Goal: Task Accomplishment & Management: Manage account settings

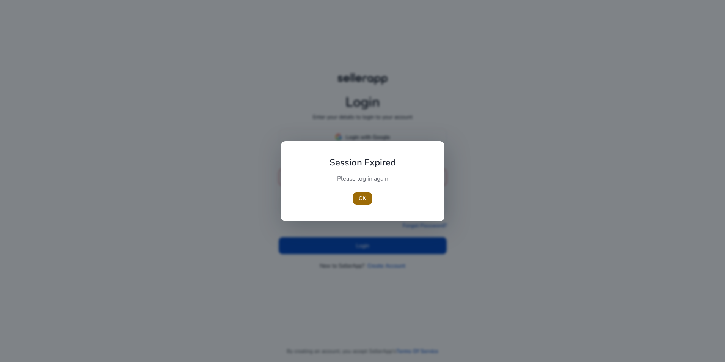
type input "**********"
click at [369, 196] on span "button" at bounding box center [363, 198] width 20 height 18
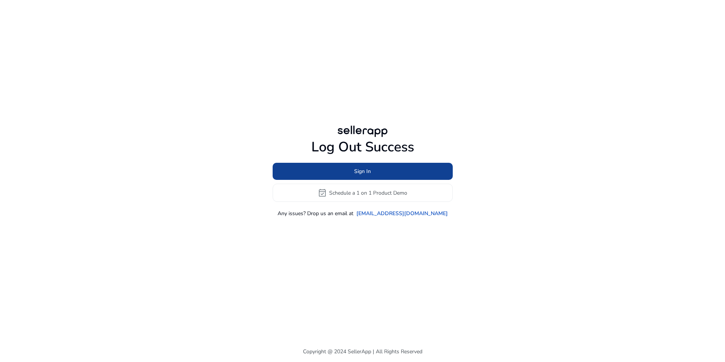
click at [362, 175] on span "Sign In" at bounding box center [362, 171] width 17 height 8
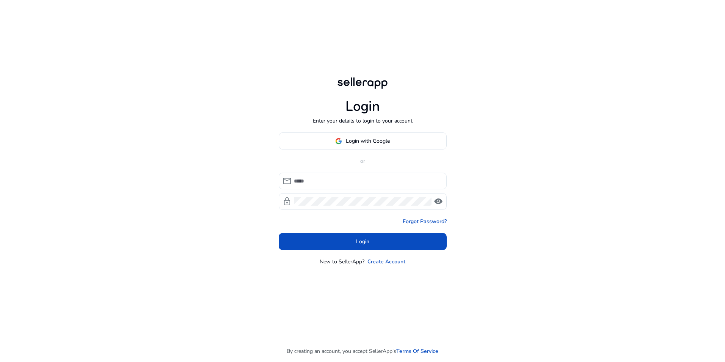
type input "**********"
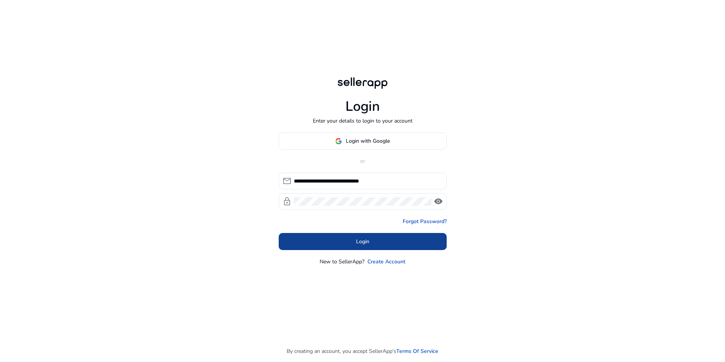
click at [362, 237] on span "Login" at bounding box center [362, 241] width 13 height 8
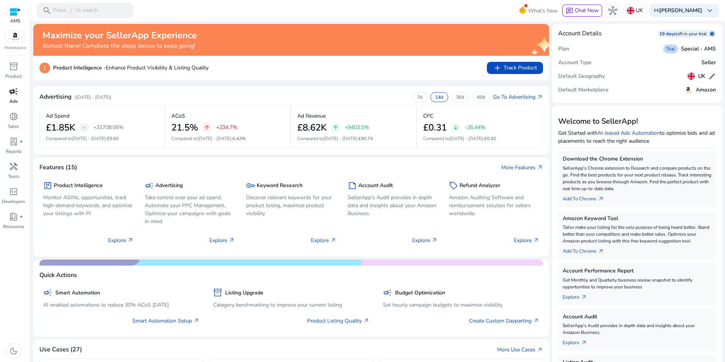
click at [13, 100] on p "Ads" at bounding box center [13, 101] width 8 height 7
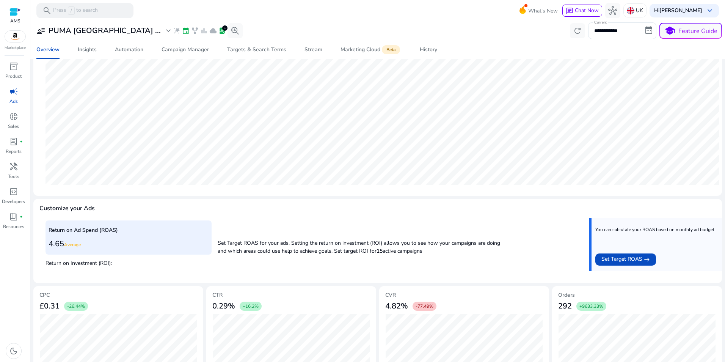
scroll to position [169, 0]
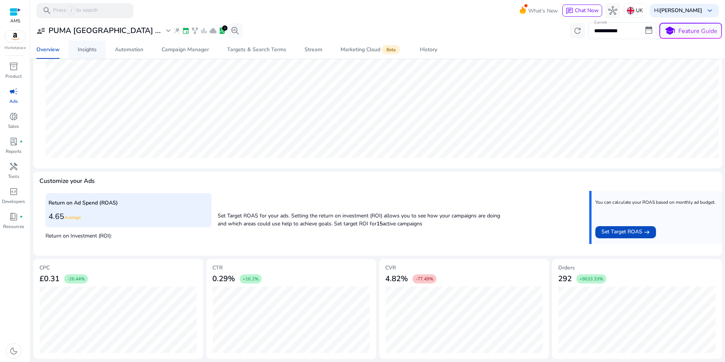
click at [90, 55] on span "Insights" at bounding box center [87, 50] width 19 height 18
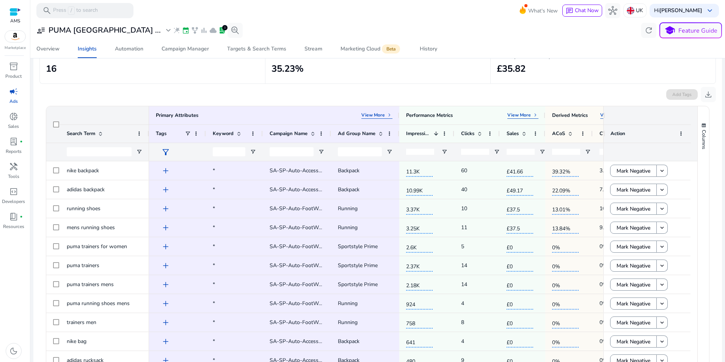
scroll to position [38, 0]
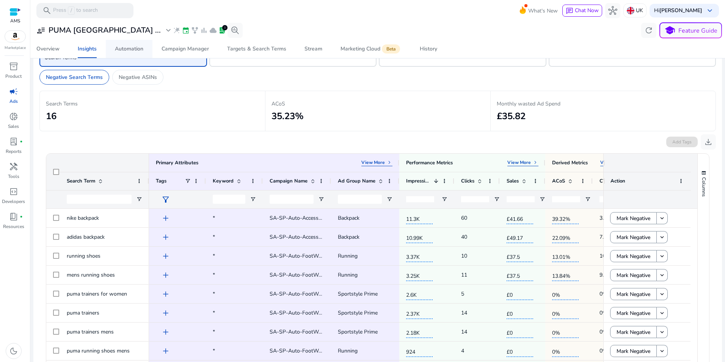
click at [130, 51] on div "Automation" at bounding box center [129, 48] width 28 height 5
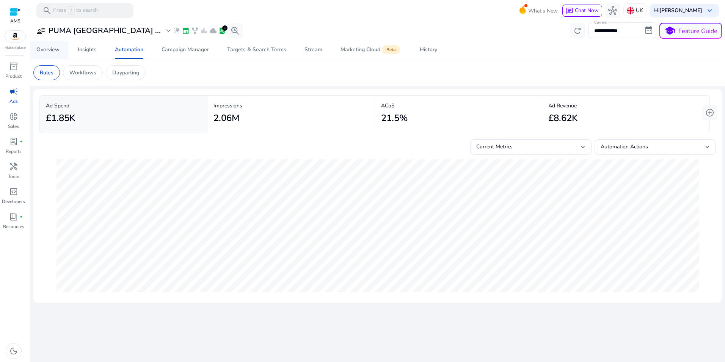
click at [47, 52] on div "Overview" at bounding box center [47, 49] width 23 height 5
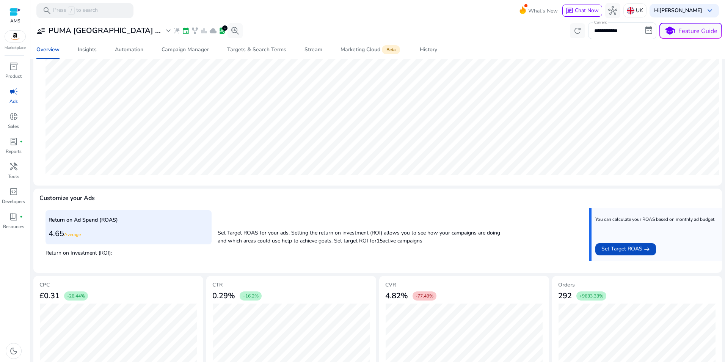
scroll to position [169, 0]
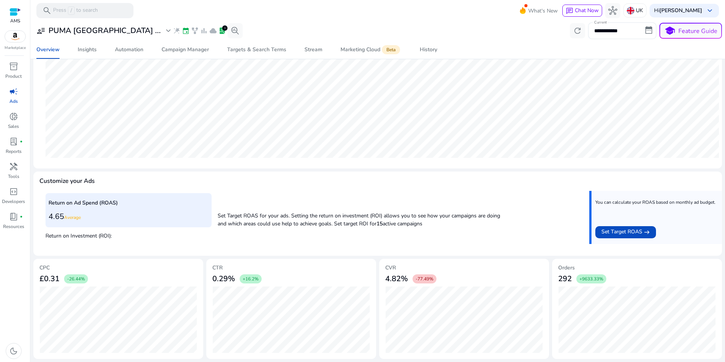
click at [442, 239] on div "Return on Ad Spend (ROAS) 4.65 Average Return on Investment (ROI): Set Target R…" at bounding box center [377, 220] width 664 height 59
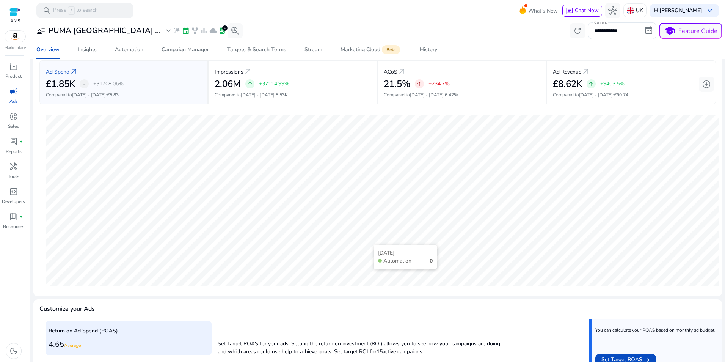
scroll to position [0, 0]
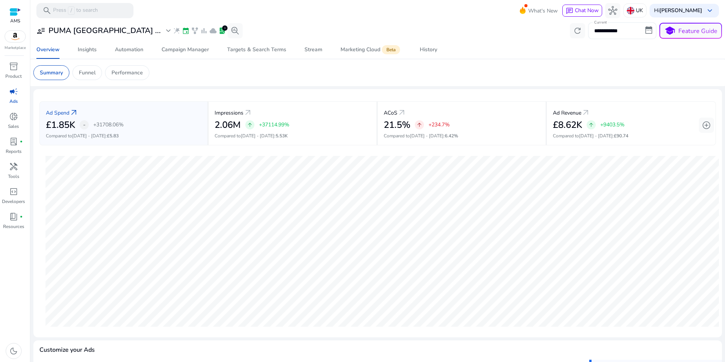
click at [616, 31] on input "**********" at bounding box center [622, 30] width 68 height 17
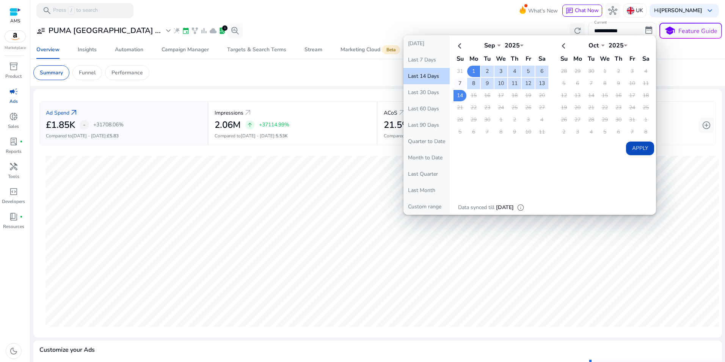
click at [458, 83] on td "7" at bounding box center [459, 83] width 13 height 11
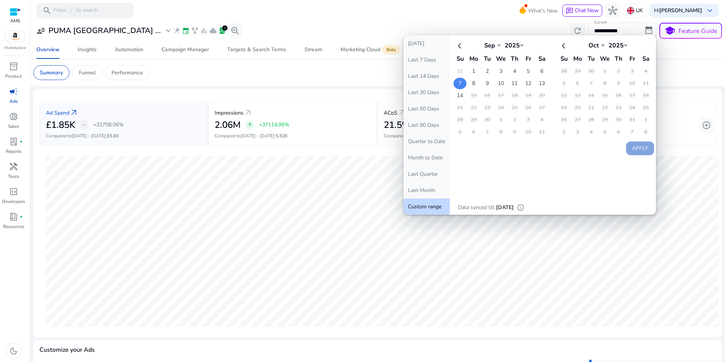
click at [458, 84] on td "7" at bounding box center [459, 83] width 13 height 11
click at [472, 81] on td "8" at bounding box center [473, 83] width 13 height 11
click at [458, 92] on td "14" at bounding box center [459, 95] width 13 height 11
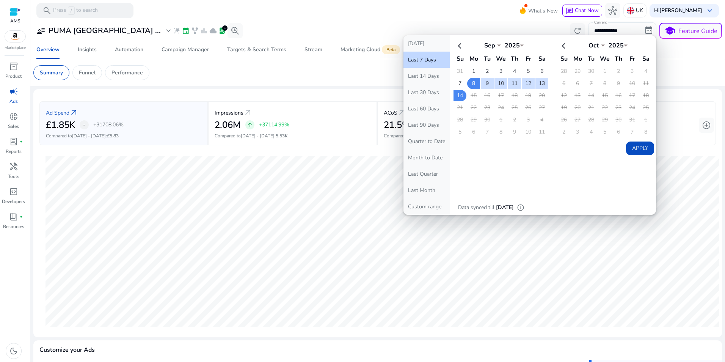
click at [639, 148] on button "Apply" at bounding box center [640, 148] width 28 height 14
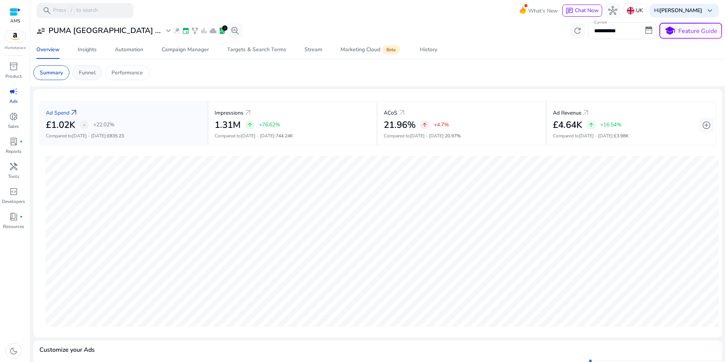
click at [83, 76] on div "Funnel" at bounding box center [87, 72] width 30 height 15
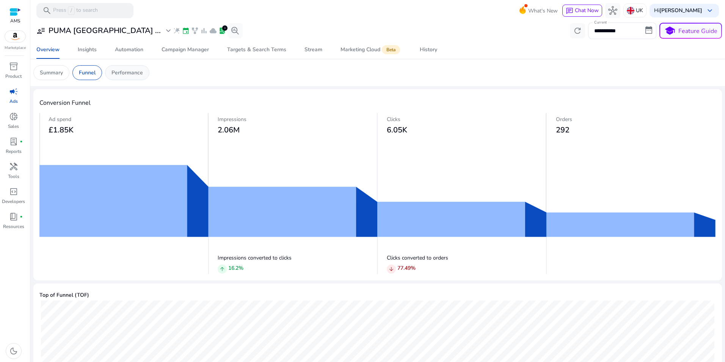
drag, startPoint x: 130, startPoint y: 70, endPoint x: 135, endPoint y: 70, distance: 5.7
click at [129, 69] on p "Performance" at bounding box center [126, 73] width 31 height 8
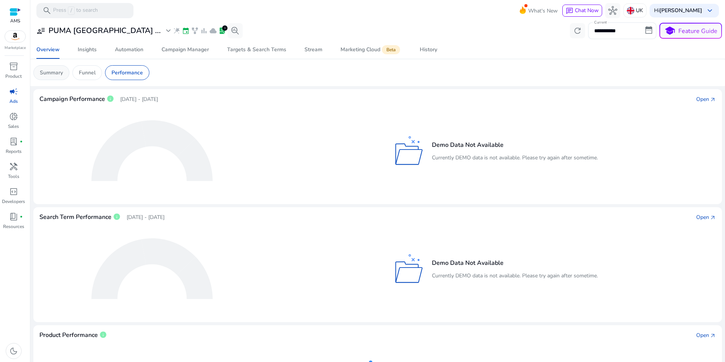
click at [50, 71] on p "Summary" at bounding box center [51, 73] width 23 height 8
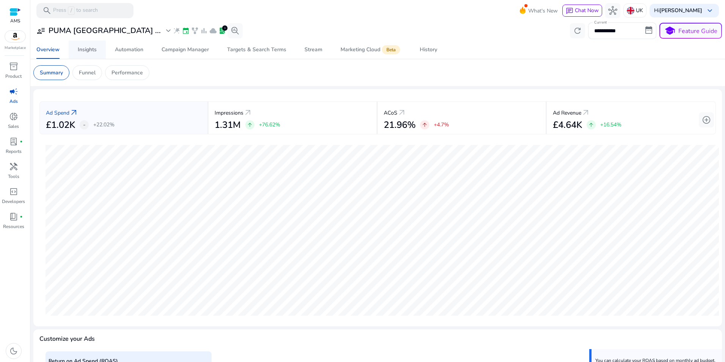
click at [80, 49] on div "Insights" at bounding box center [87, 49] width 19 height 5
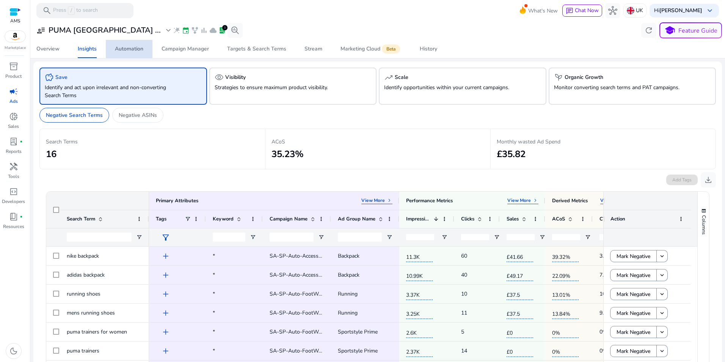
click at [130, 52] on div "Automation" at bounding box center [129, 48] width 28 height 5
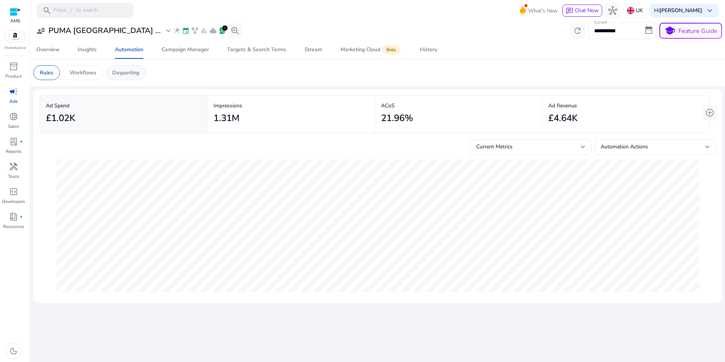
click at [111, 74] on div "Dayparting" at bounding box center [126, 72] width 40 height 15
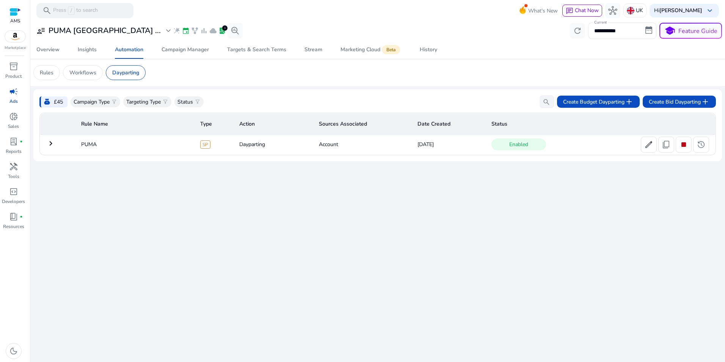
click at [51, 143] on mat-icon "keyboard_arrow_right" at bounding box center [50, 143] width 9 height 9
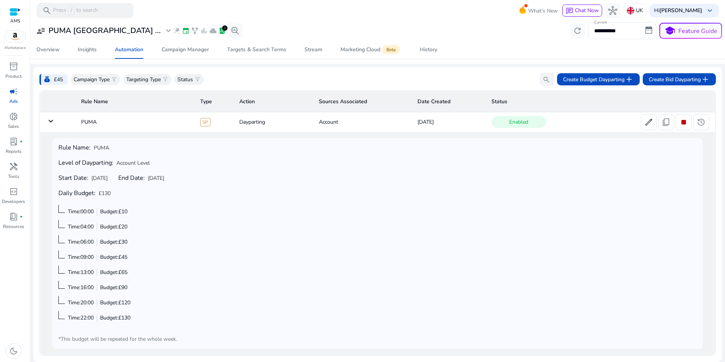
scroll to position [23, 0]
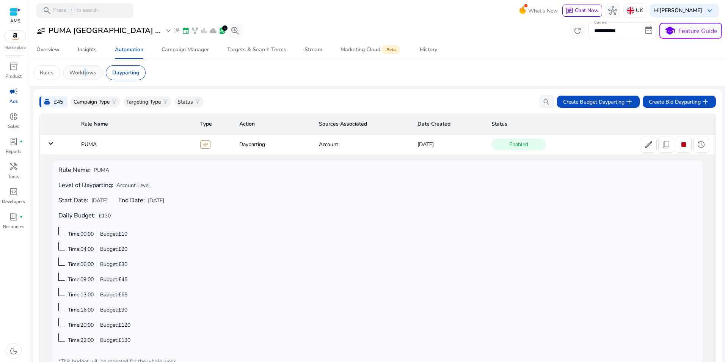
click at [83, 72] on p "Workflows" at bounding box center [82, 73] width 27 height 8
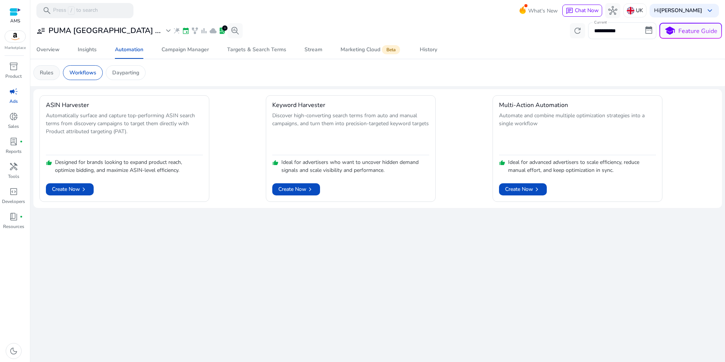
click at [44, 74] on p "Rules" at bounding box center [47, 73] width 14 height 8
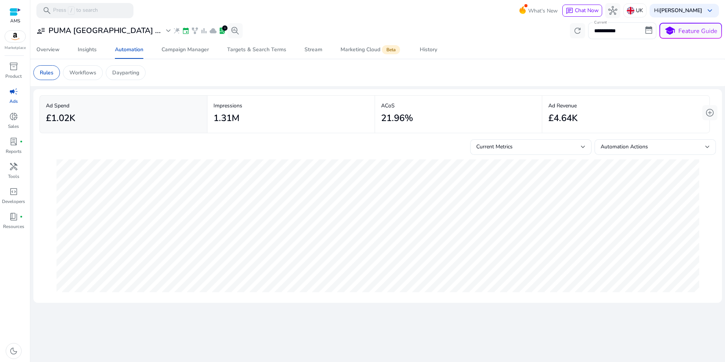
click at [18, 42] on div at bounding box center [15, 36] width 21 height 12
click at [6, 37] on img at bounding box center [15, 36] width 20 height 11
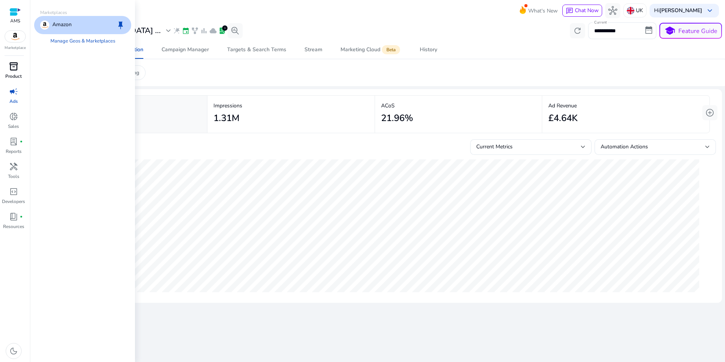
click at [14, 69] on span "inventory_2" at bounding box center [13, 66] width 9 height 9
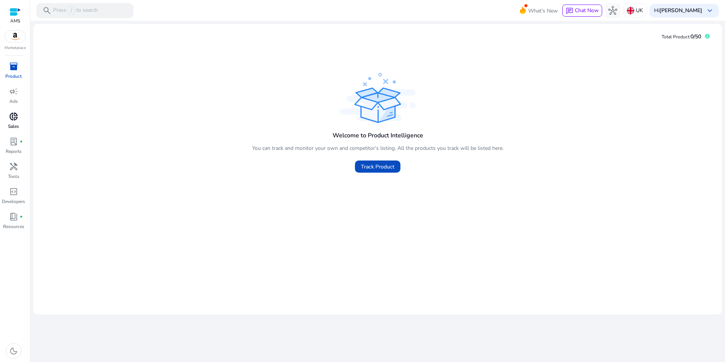
click at [15, 118] on span "donut_small" at bounding box center [13, 116] width 9 height 9
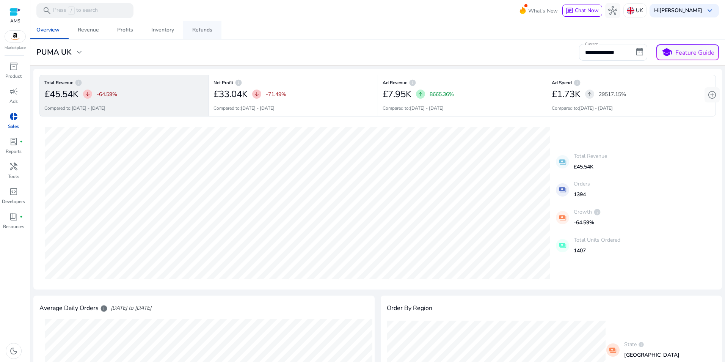
click at [204, 34] on span "Refunds" at bounding box center [202, 30] width 20 height 18
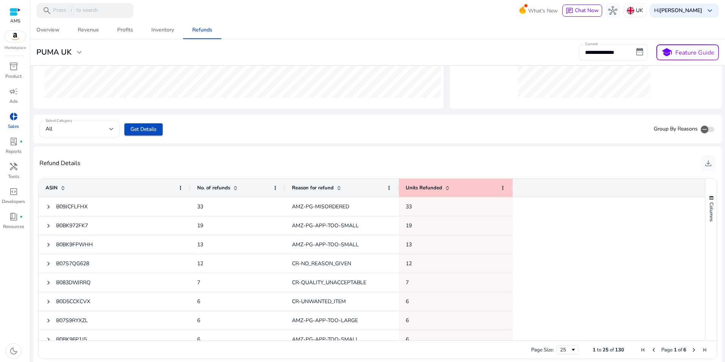
scroll to position [207, 0]
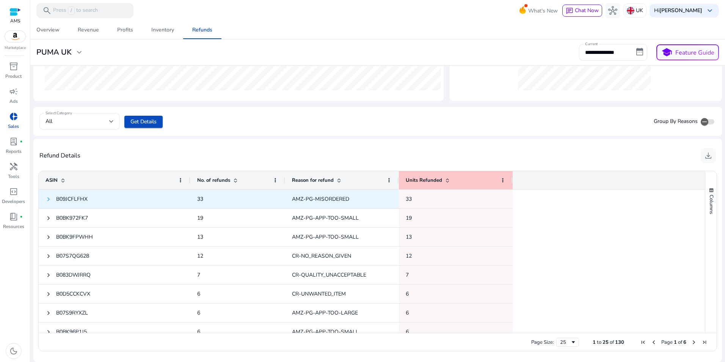
click at [49, 198] on span at bounding box center [48, 199] width 6 height 6
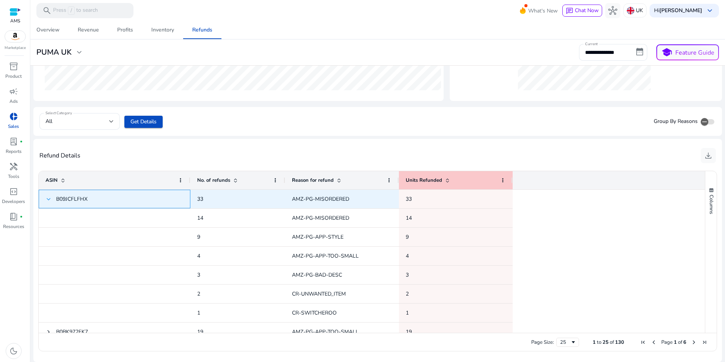
click at [47, 198] on span at bounding box center [48, 199] width 6 height 6
click at [77, 199] on span "B09JCFLFHX" at bounding box center [71, 198] width 31 height 7
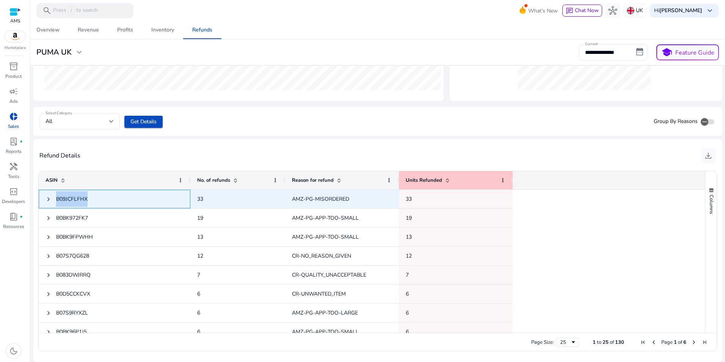
click at [77, 199] on span "B09JCFLFHX" at bounding box center [71, 198] width 31 height 7
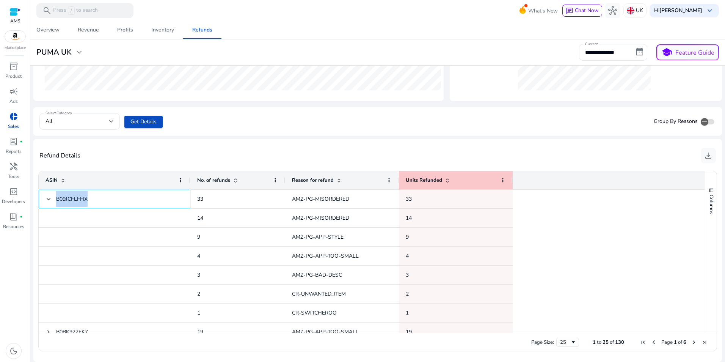
copy span "B09JCFLFHX"
